Goal: Information Seeking & Learning: Learn about a topic

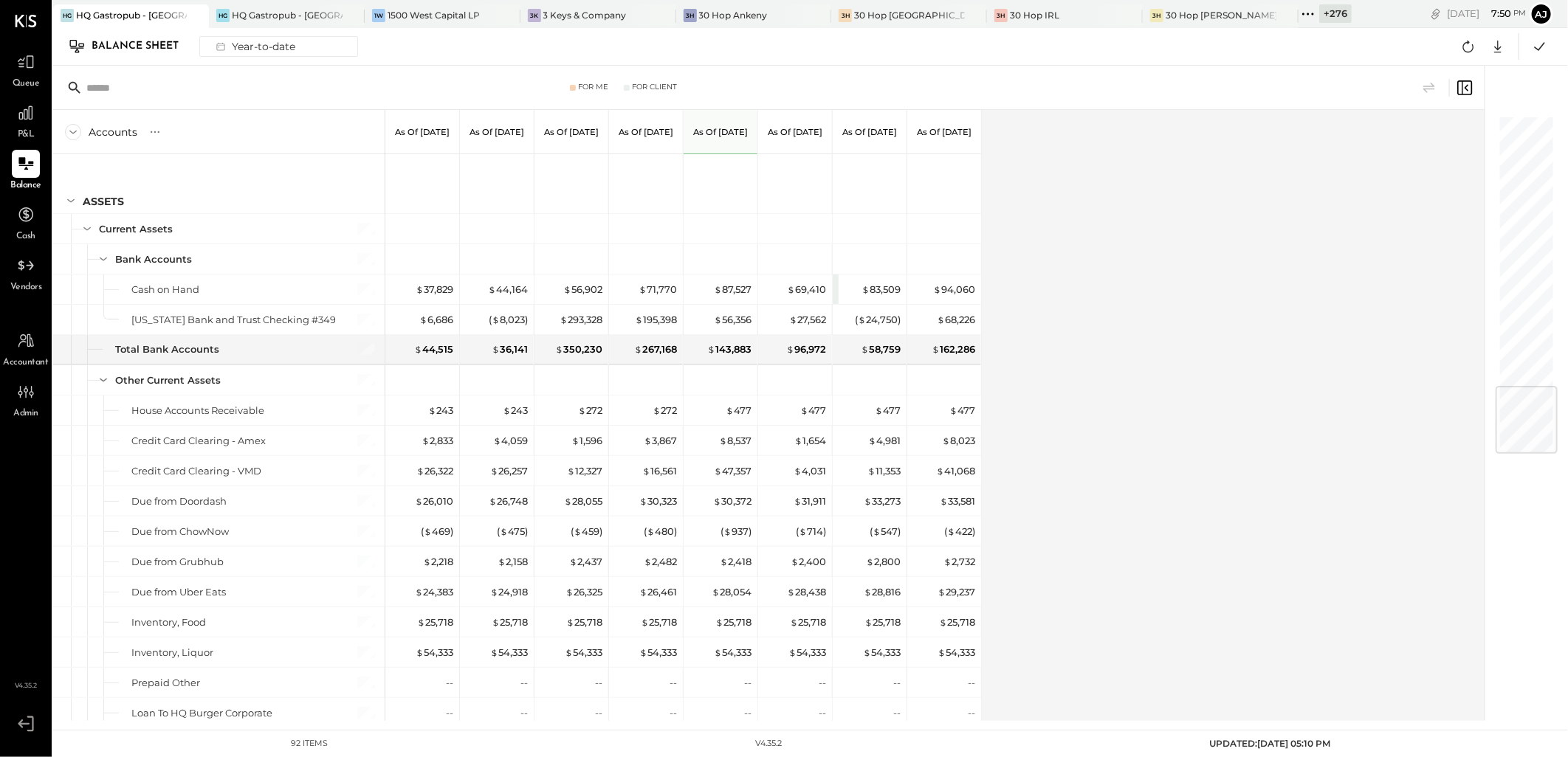
scroll to position [2258, 0]
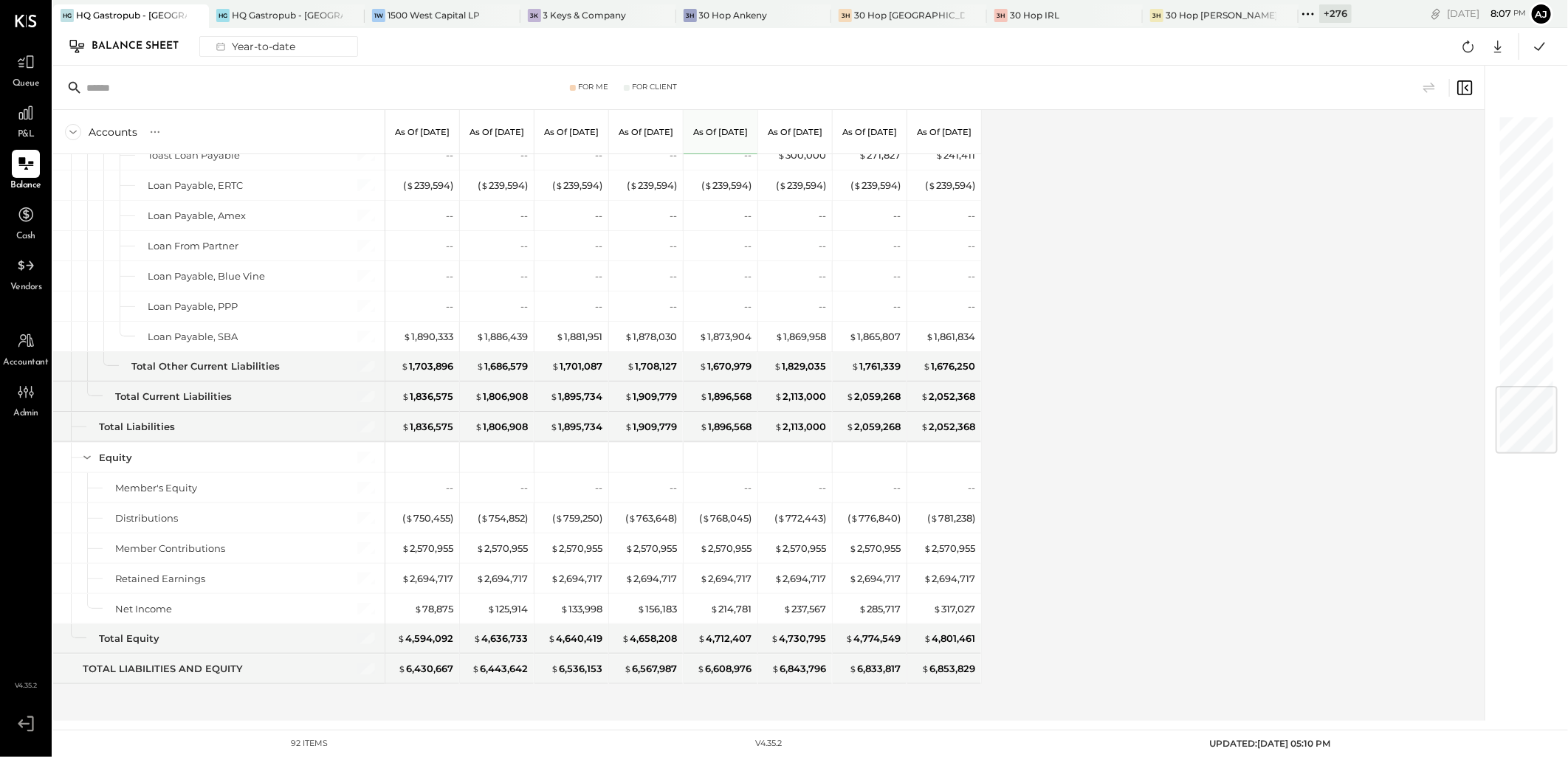
click at [1188, 333] on div "Accounts S GL As of [DATE] As of [DATE] As of [DATE] As of [DATE] As of [DATE] …" at bounding box center [769, 415] width 1433 height 611
click at [26, 86] on span "Queue" at bounding box center [26, 84] width 27 height 13
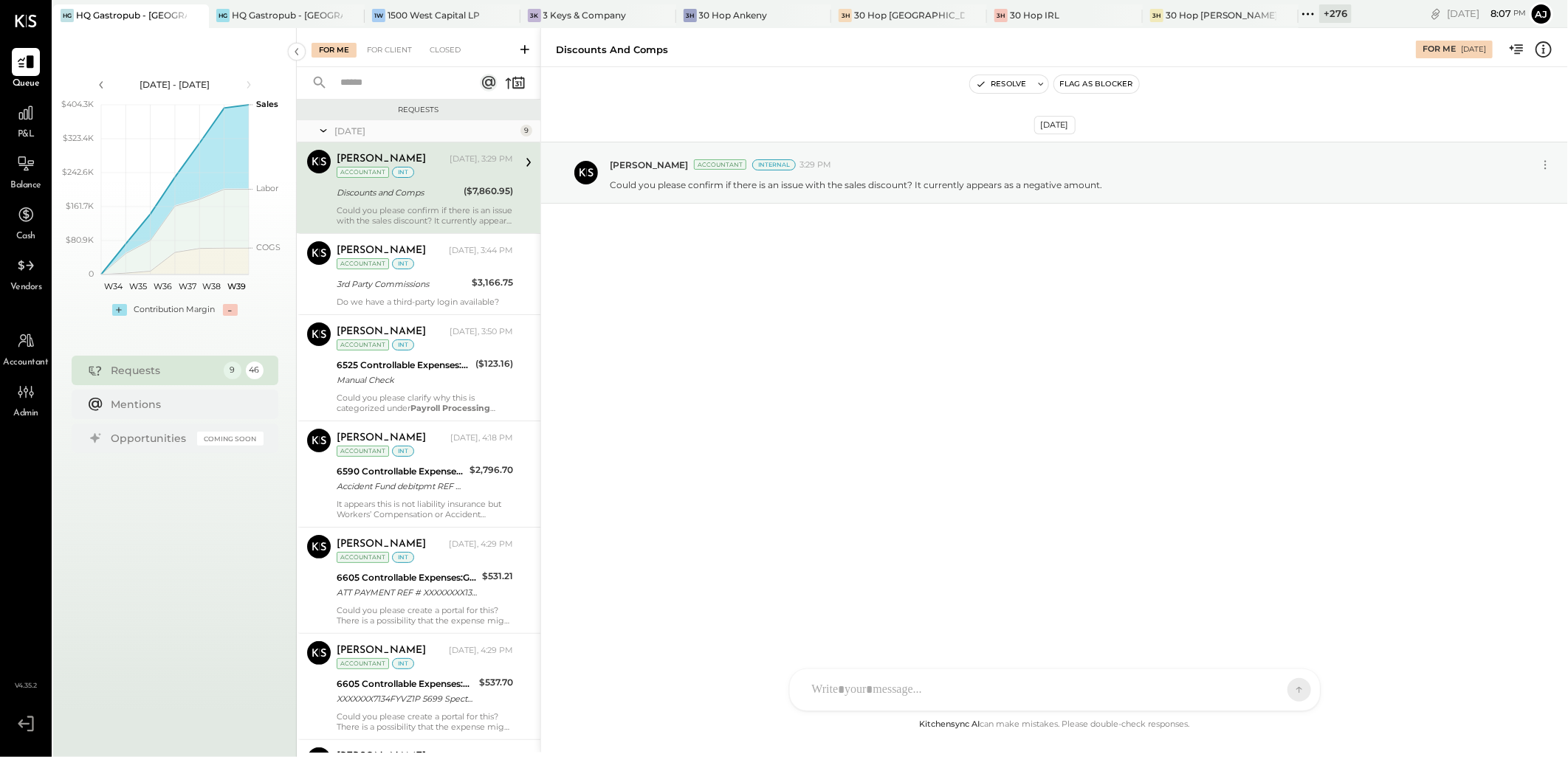
scroll to position [311, 0]
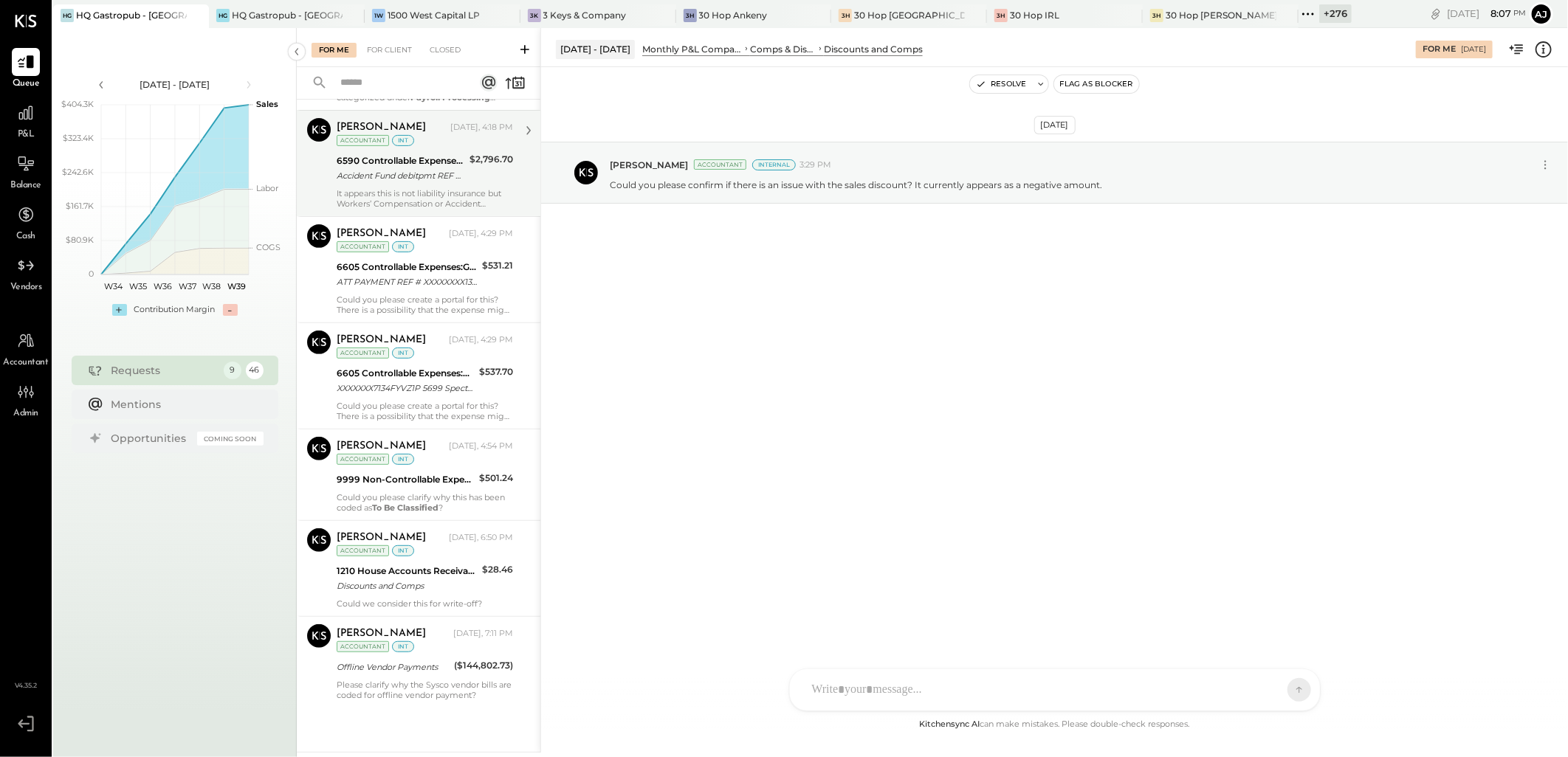
click at [429, 189] on div "It appears this is not liability insurance but Workers’ Compensation or Acciden…" at bounding box center [425, 199] width 176 height 20
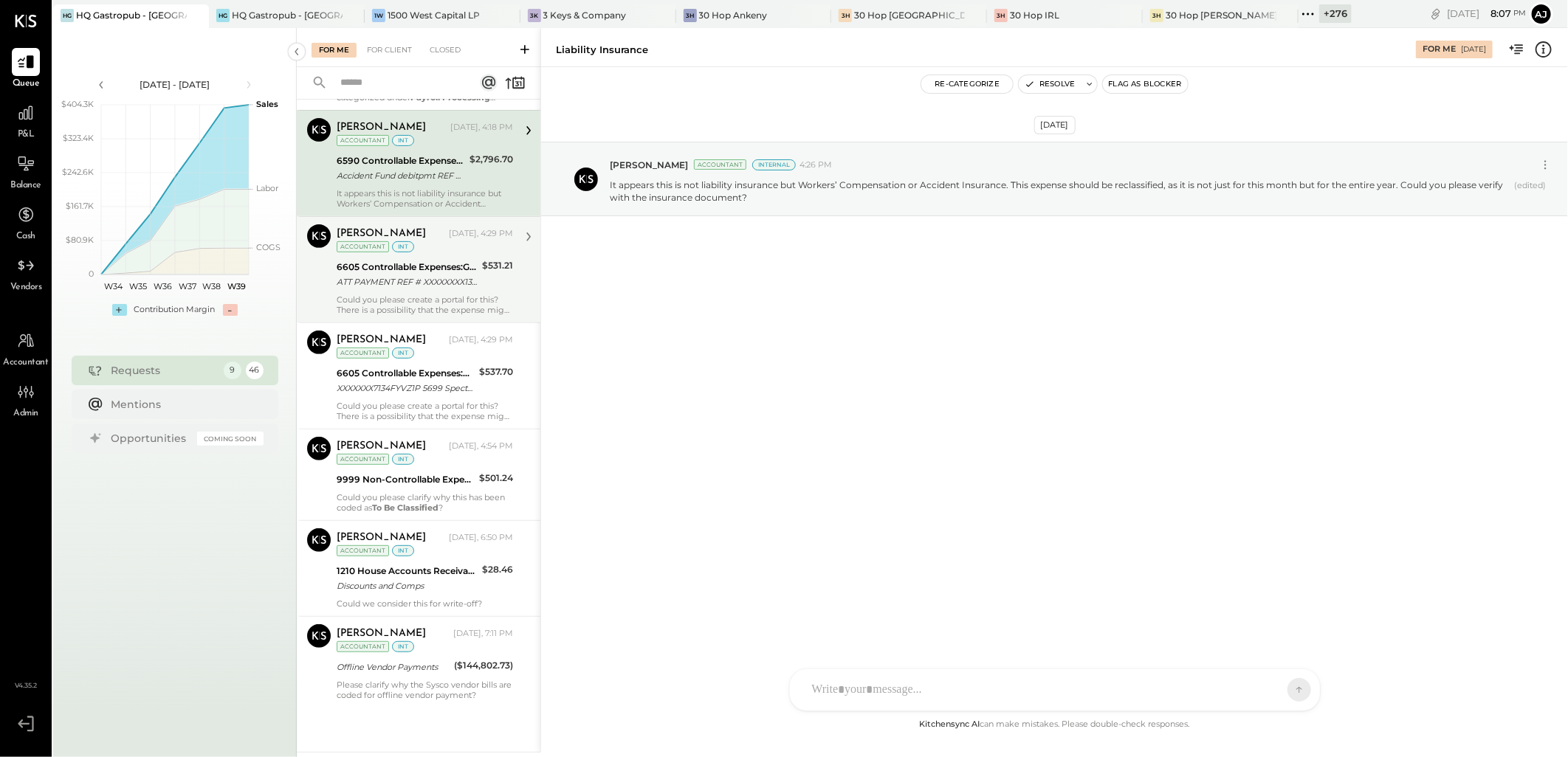
click at [429, 269] on div "6605 Controllable Expenses:General & Administrative Expenses:Phone and Internet" at bounding box center [407, 268] width 141 height 15
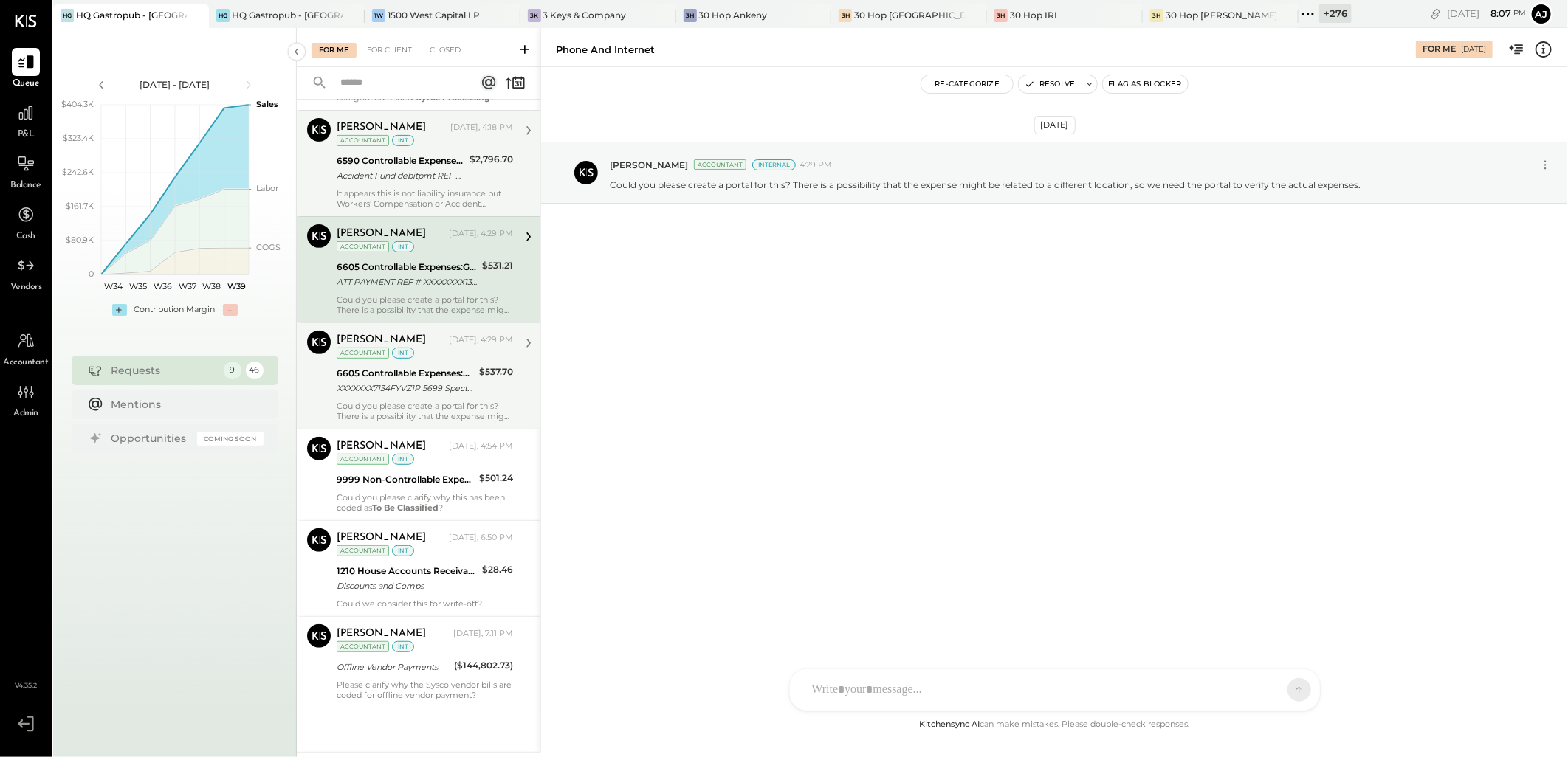
click at [440, 372] on div "6605 Controllable Expenses:General & Administrative Expenses:Phone and Internet" at bounding box center [405, 373] width 138 height 15
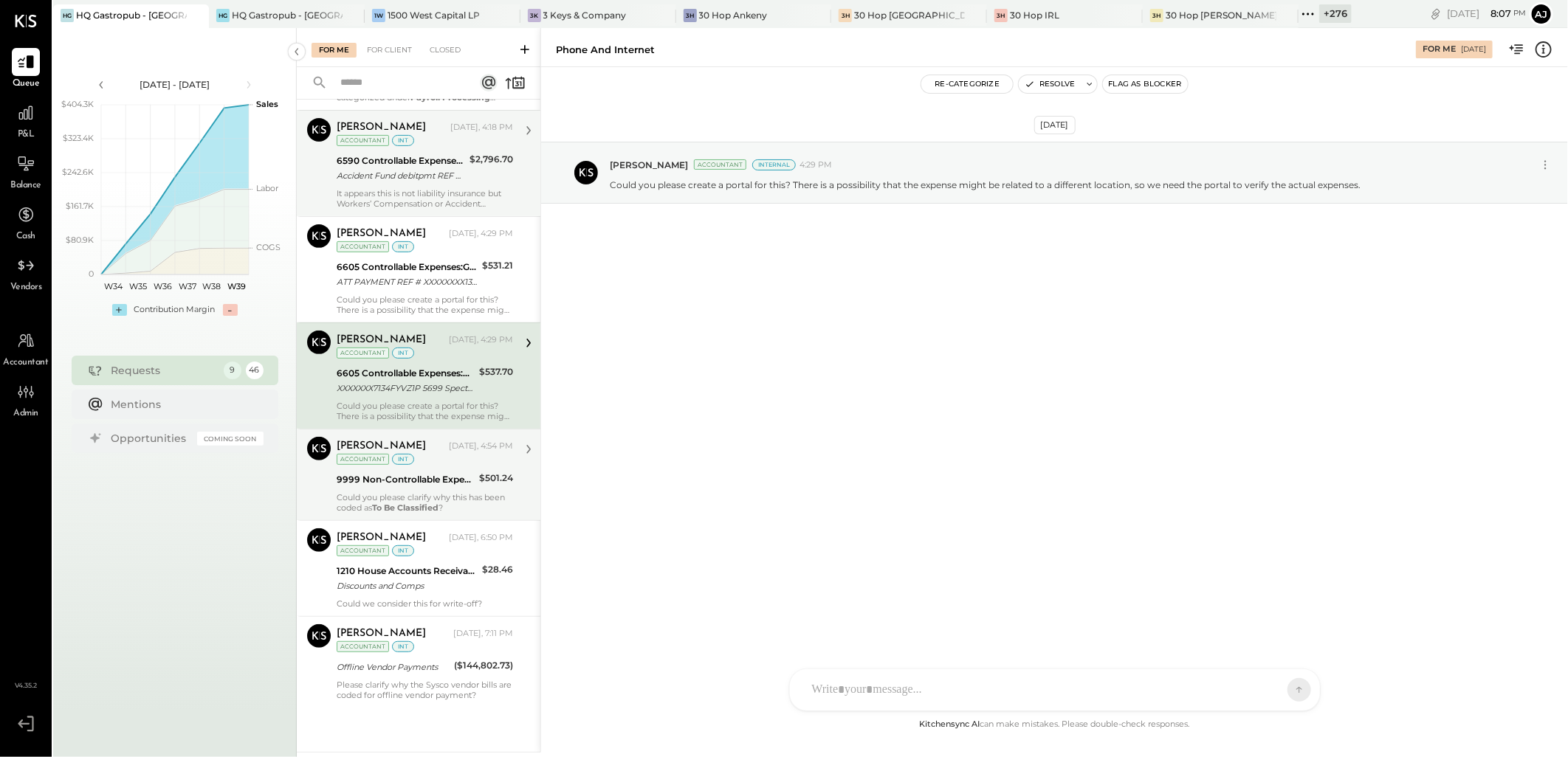
click at [433, 444] on div "[PERSON_NAME]" at bounding box center [391, 447] width 110 height 15
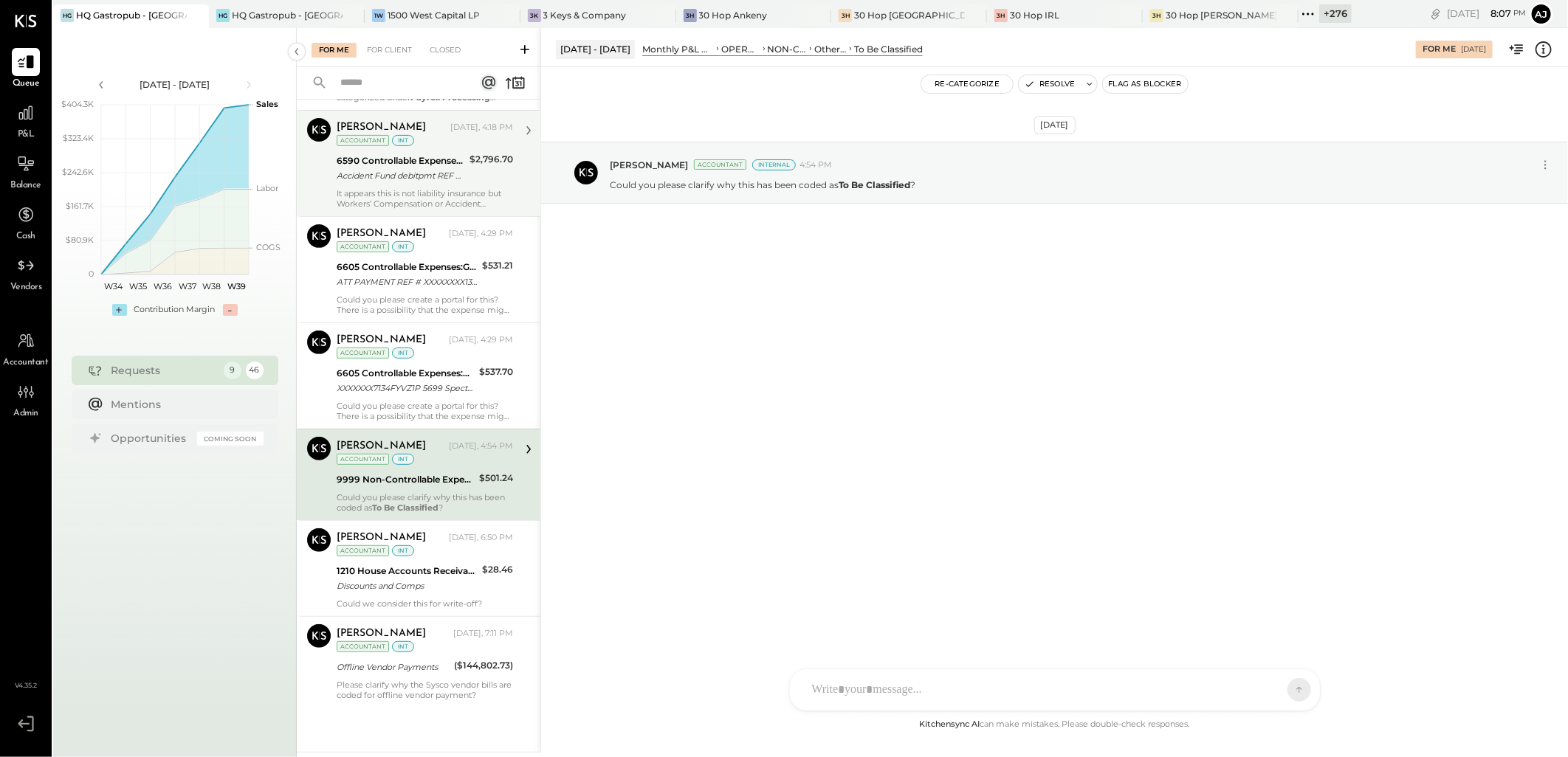
click at [433, 504] on strong "To Be Classified" at bounding box center [405, 507] width 67 height 10
click at [443, 583] on div "Discounts and Comps" at bounding box center [407, 586] width 141 height 15
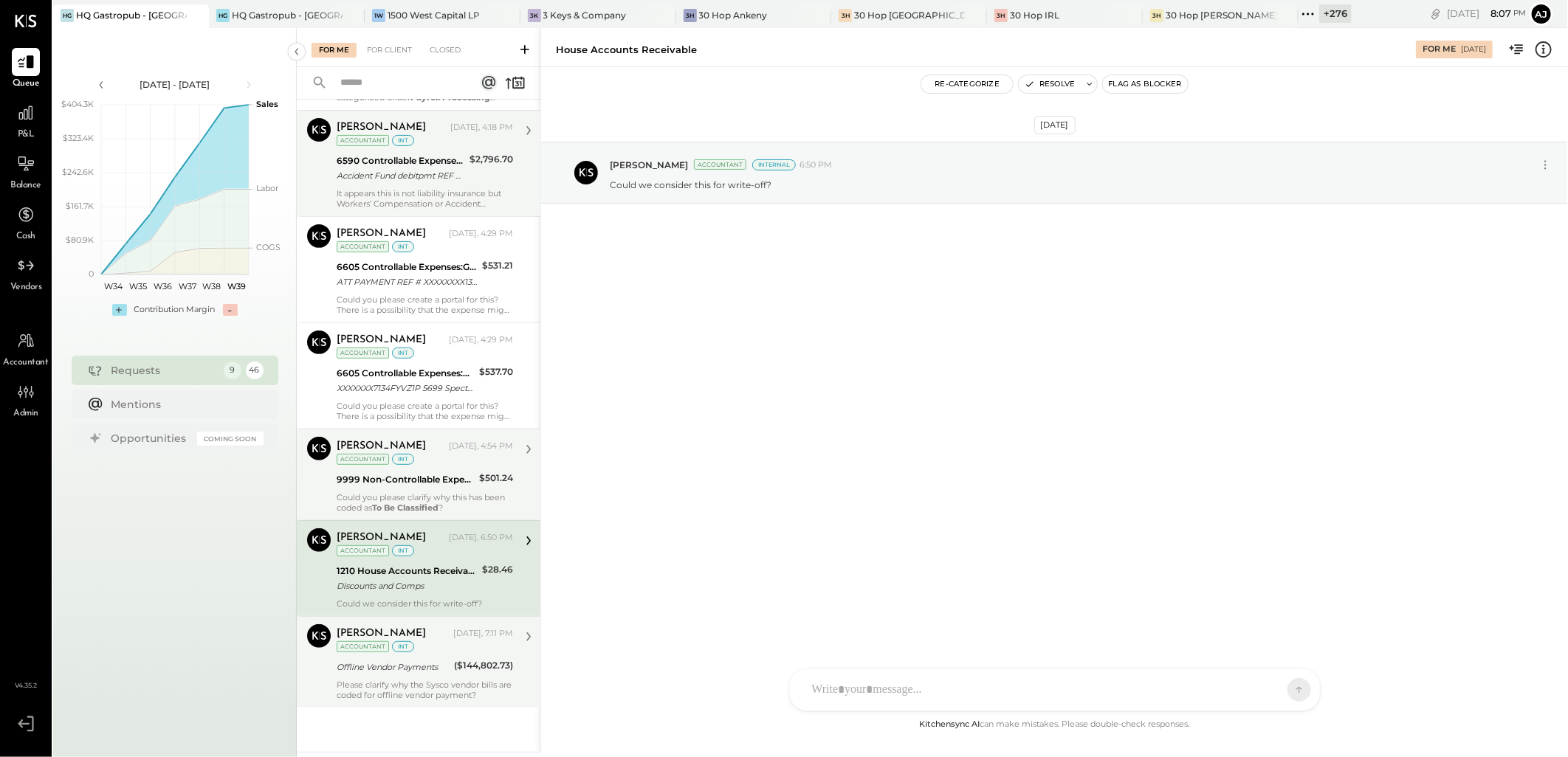
click at [430, 654] on div "[PERSON_NAME] [DATE], 7:11 PM Accountant int" at bounding box center [425, 639] width 176 height 31
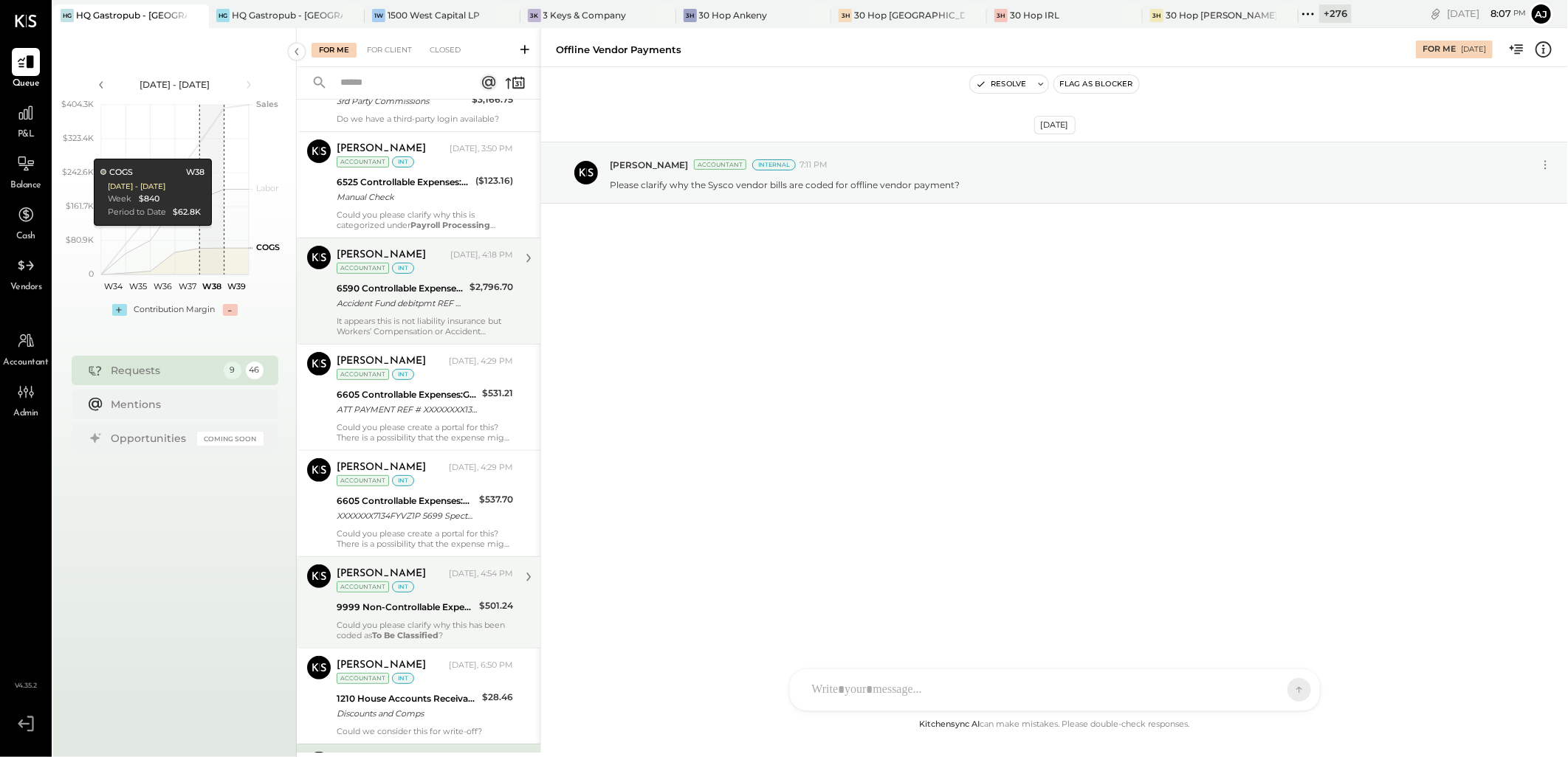
scroll to position [65, 0]
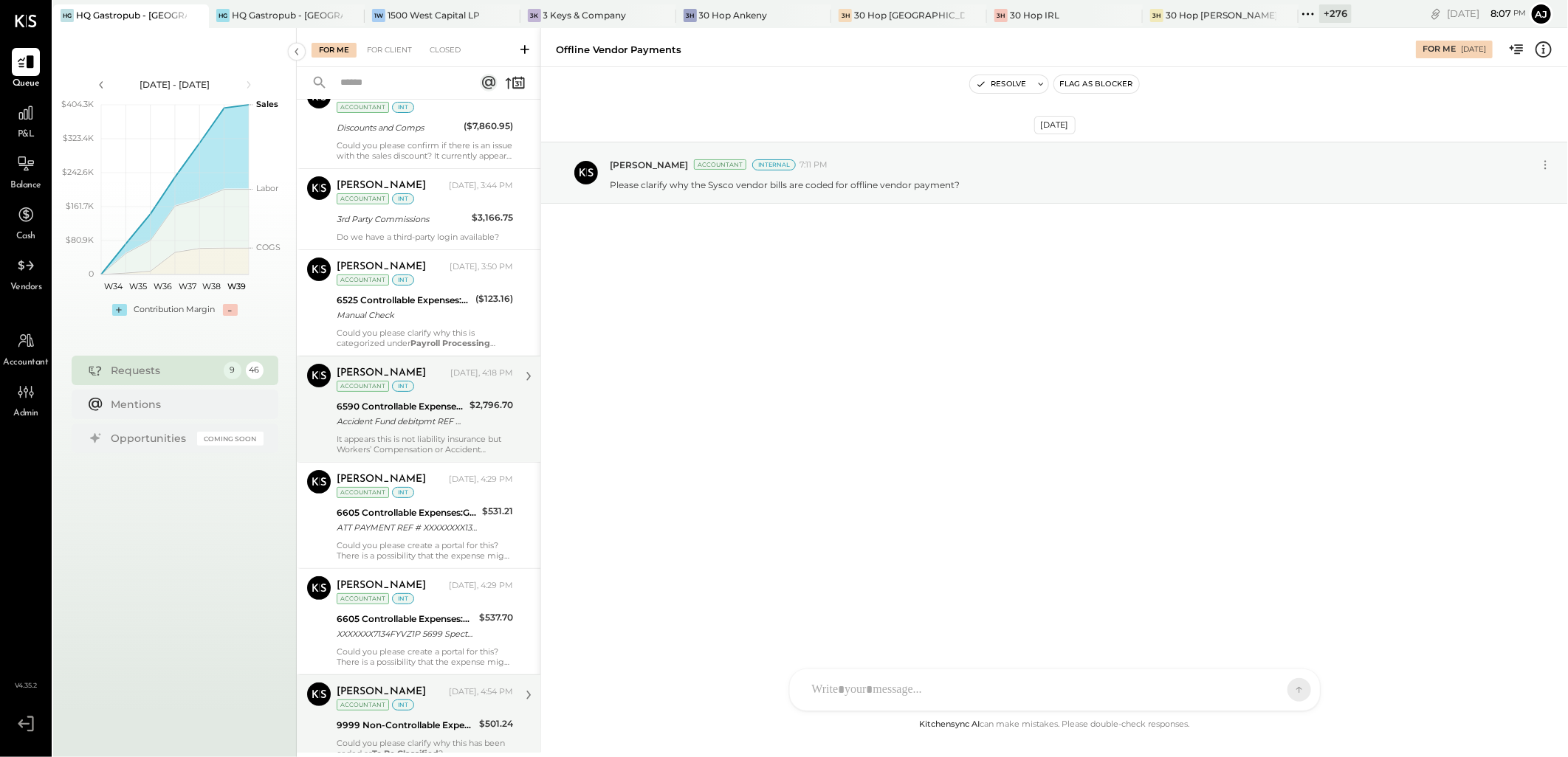
click at [7, 122] on div "P&L" at bounding box center [26, 120] width 43 height 43
